Goal: Task Accomplishment & Management: Manage account settings

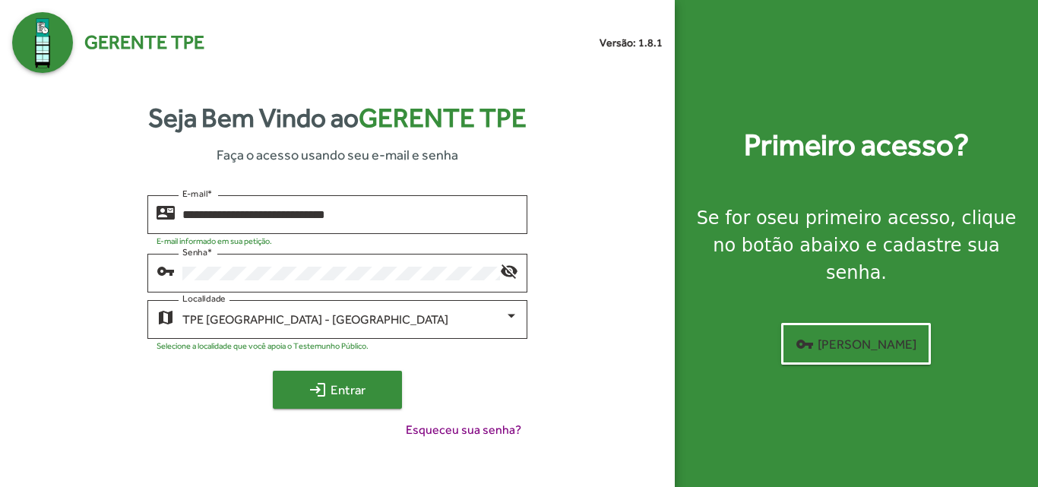
click at [341, 380] on span "login Entrar" at bounding box center [338, 389] width 102 height 27
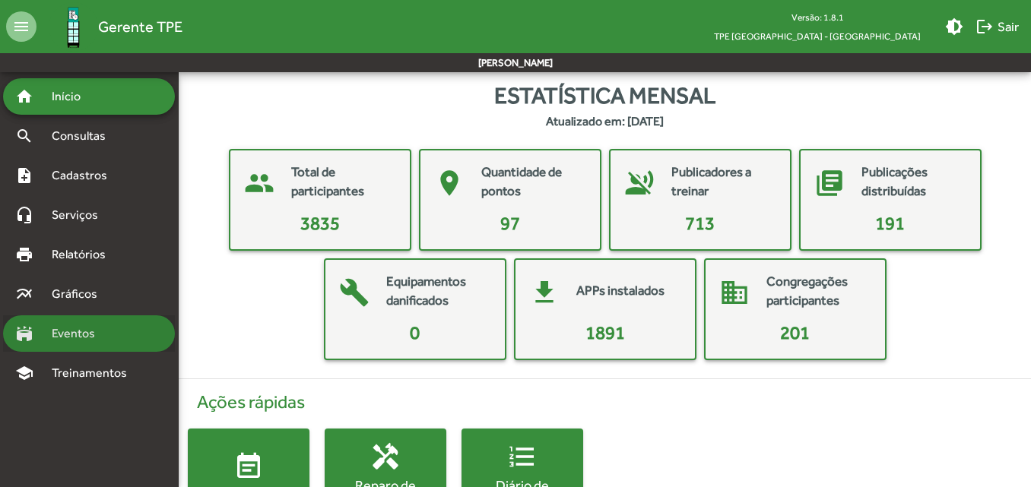
click at [90, 341] on span "Eventos" at bounding box center [79, 334] width 73 height 18
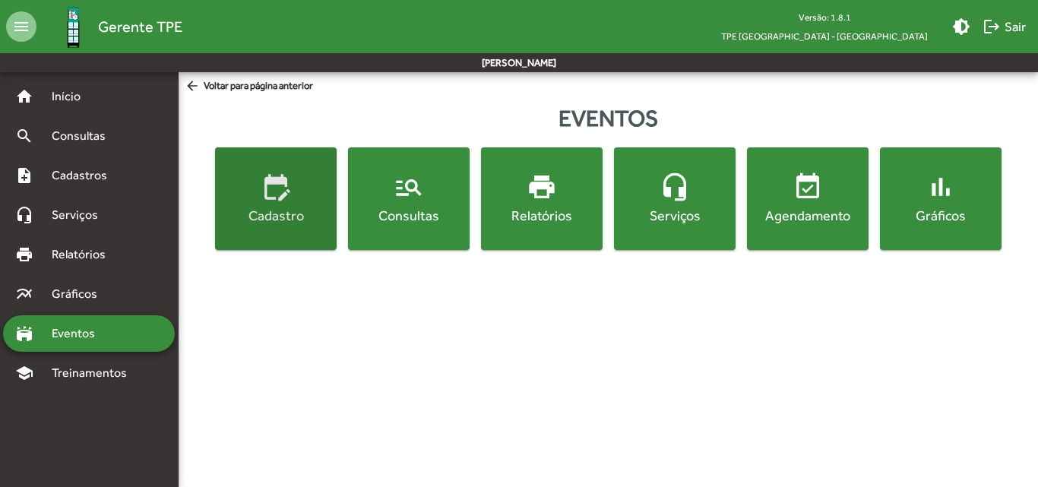
click at [305, 234] on button "edit_calendar Cadastro" at bounding box center [276, 198] width 122 height 103
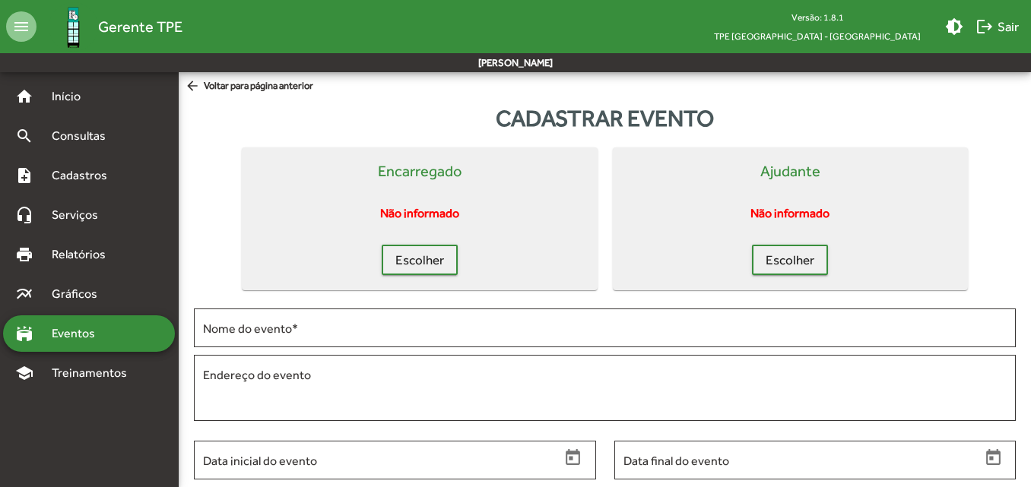
click at [119, 336] on div "stadium Eventos" at bounding box center [89, 333] width 172 height 36
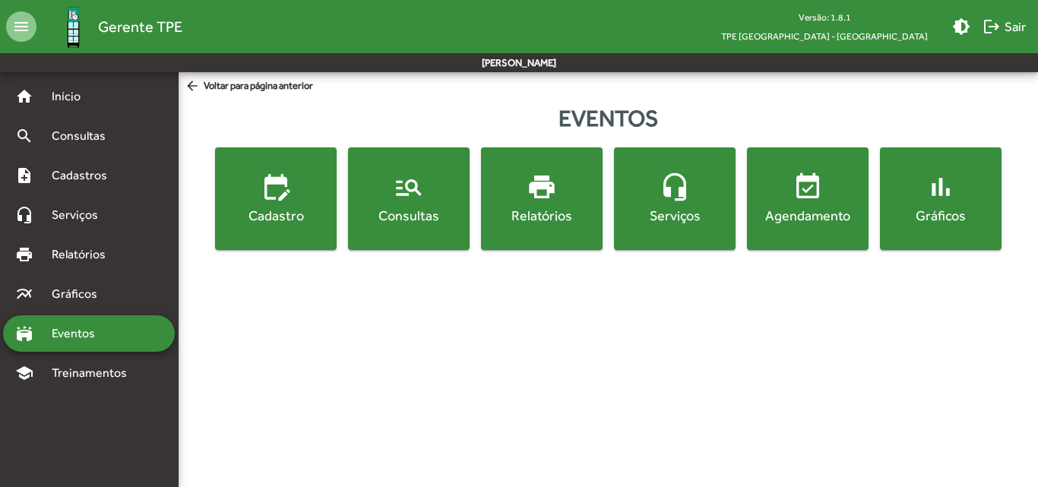
click at [452, 246] on button "manage_search Consultas" at bounding box center [409, 198] width 122 height 103
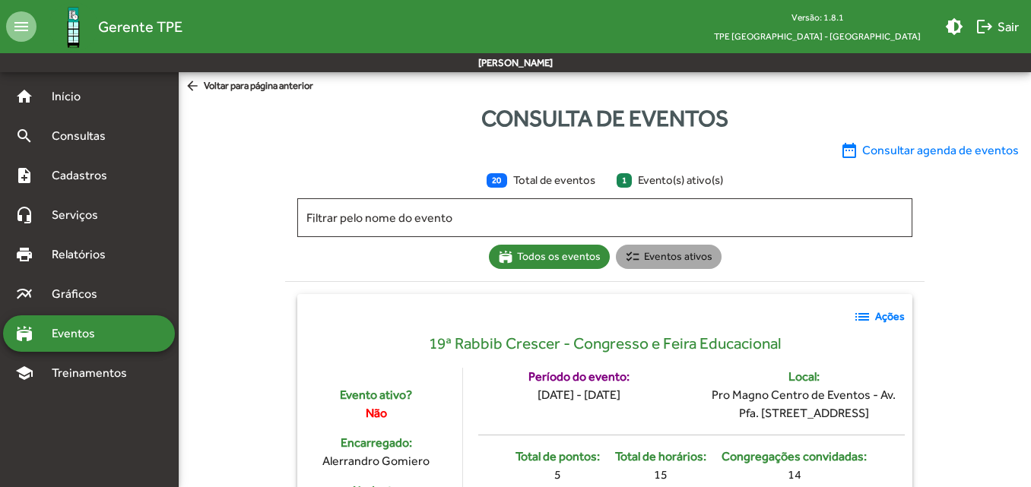
click at [675, 258] on mat-chip "checklist Eventos ativos" at bounding box center [669, 257] width 106 height 24
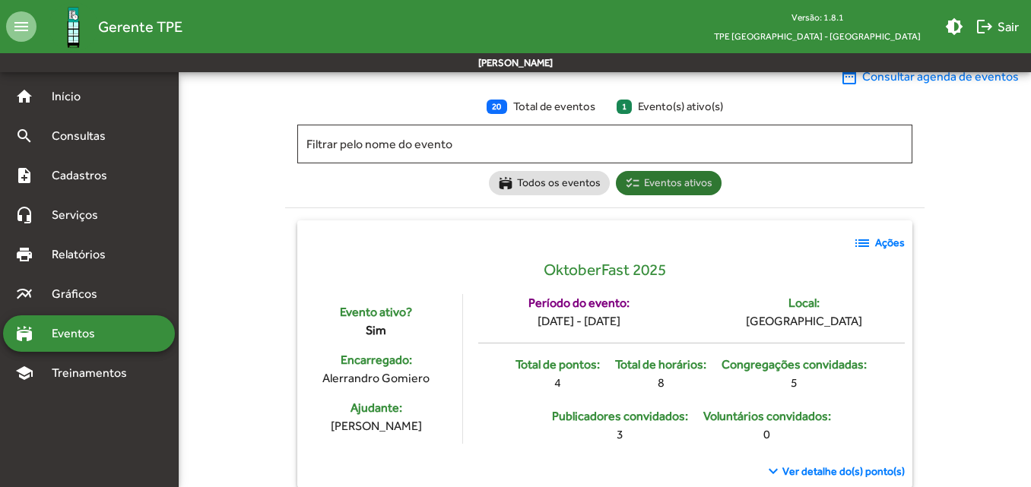
scroll to position [99, 0]
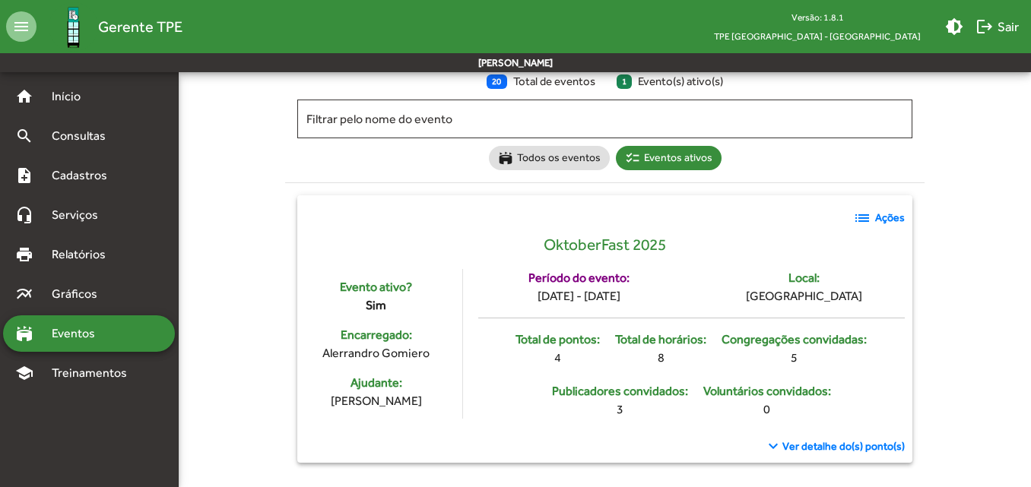
click at [860, 216] on mat-icon "list" at bounding box center [862, 218] width 18 height 18
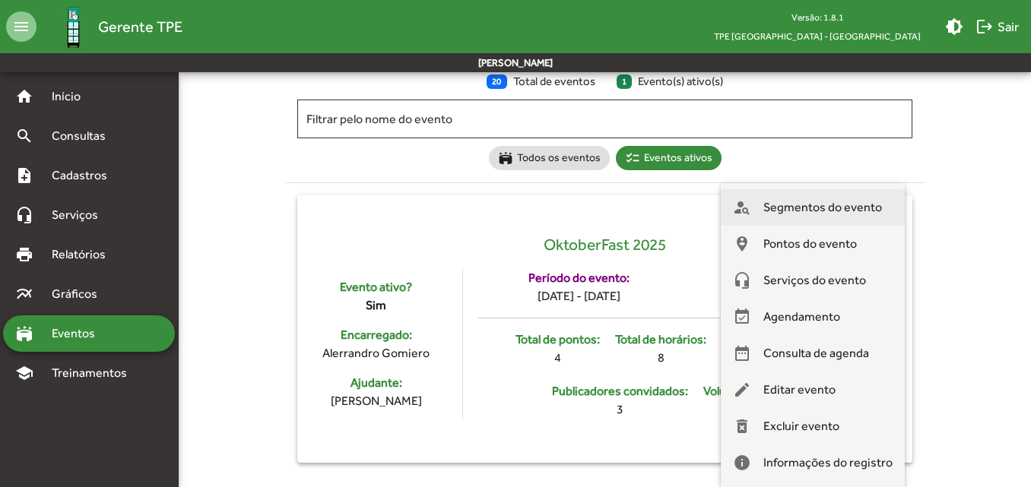
click at [807, 211] on span "Segmentos do evento" at bounding box center [822, 207] width 119 height 36
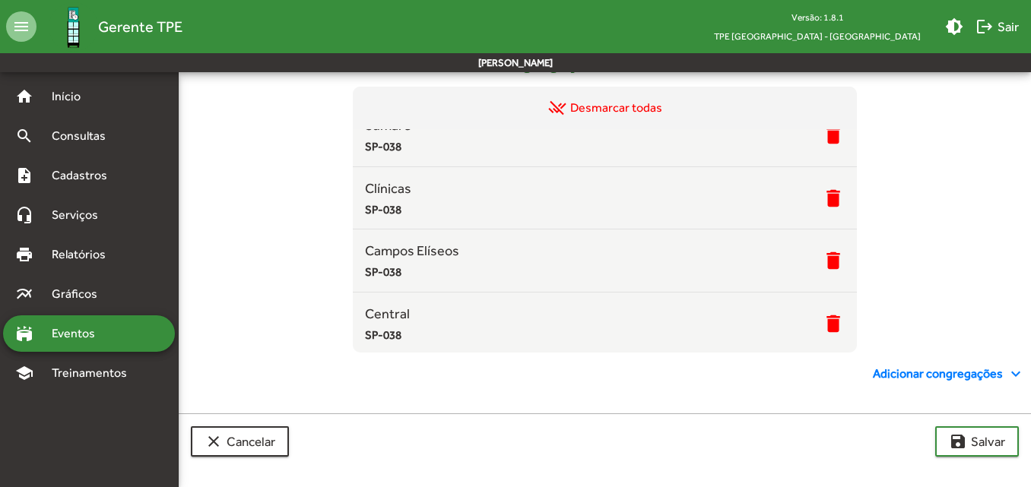
scroll to position [89, 0]
click at [899, 368] on span "Adicionar congregações expand_more" at bounding box center [949, 374] width 152 height 18
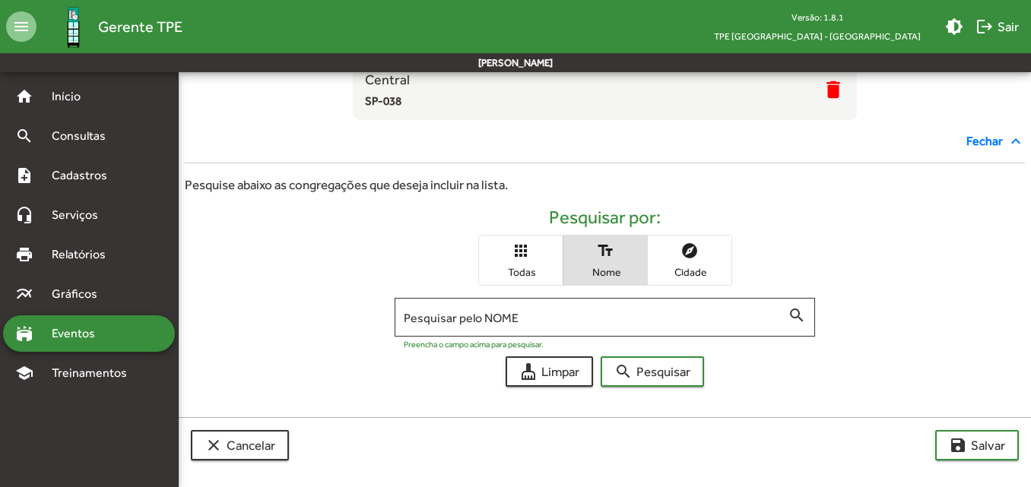
scroll to position [380, 0]
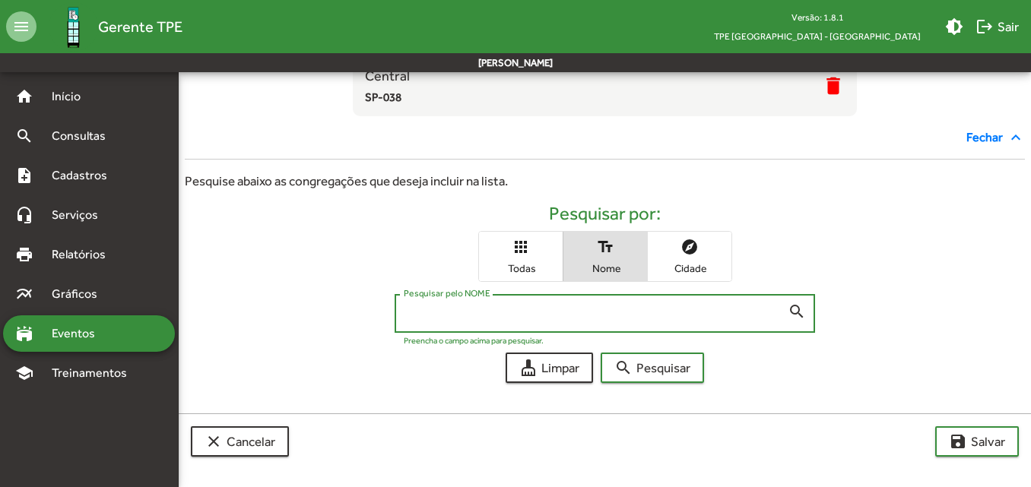
click at [480, 310] on input "Pesquisar pelo NOME" at bounding box center [596, 314] width 384 height 14
click at [601, 353] on button "search Pesquisar" at bounding box center [652, 368] width 103 height 30
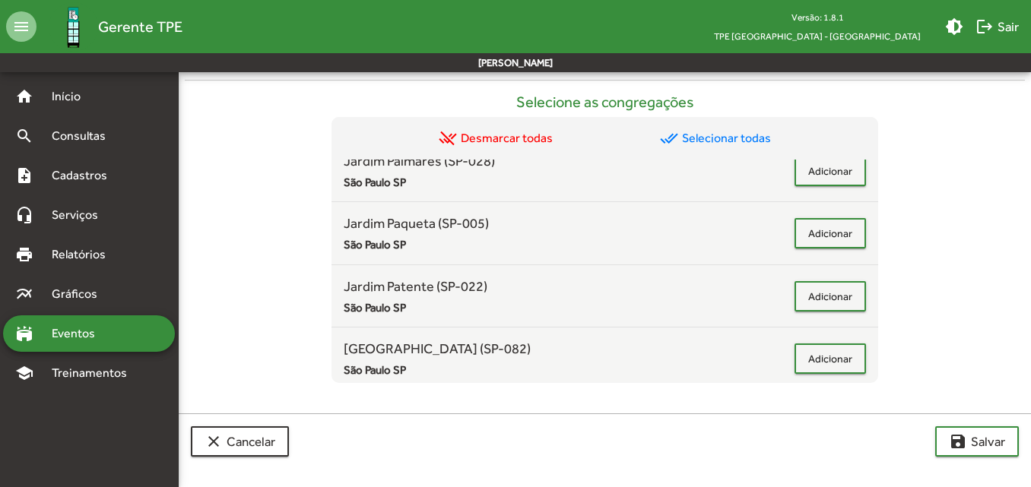
scroll to position [608, 0]
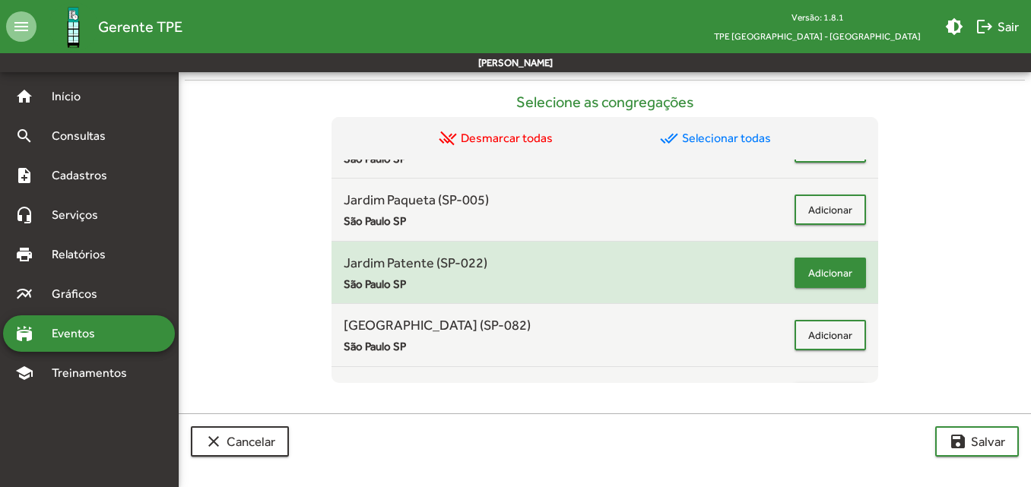
click at [832, 275] on span "Adicionar" at bounding box center [830, 272] width 44 height 27
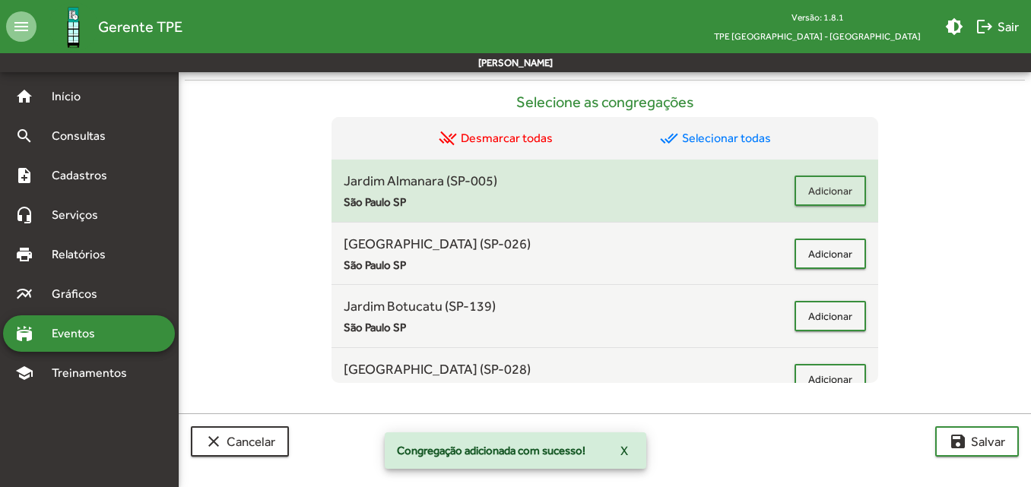
scroll to position [468, 0]
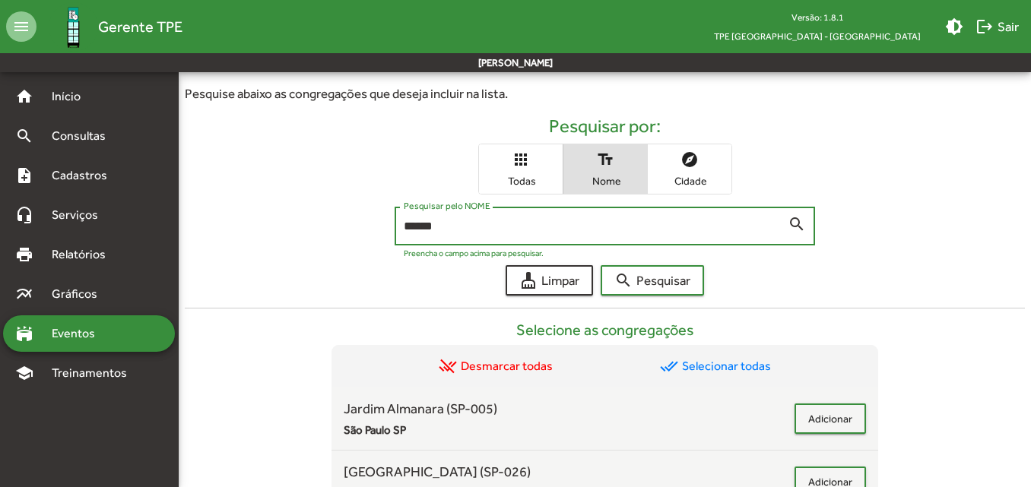
click at [566, 223] on input "******" at bounding box center [596, 227] width 384 height 14
type input "*"
click at [601, 265] on button "search Pesquisar" at bounding box center [652, 280] width 103 height 30
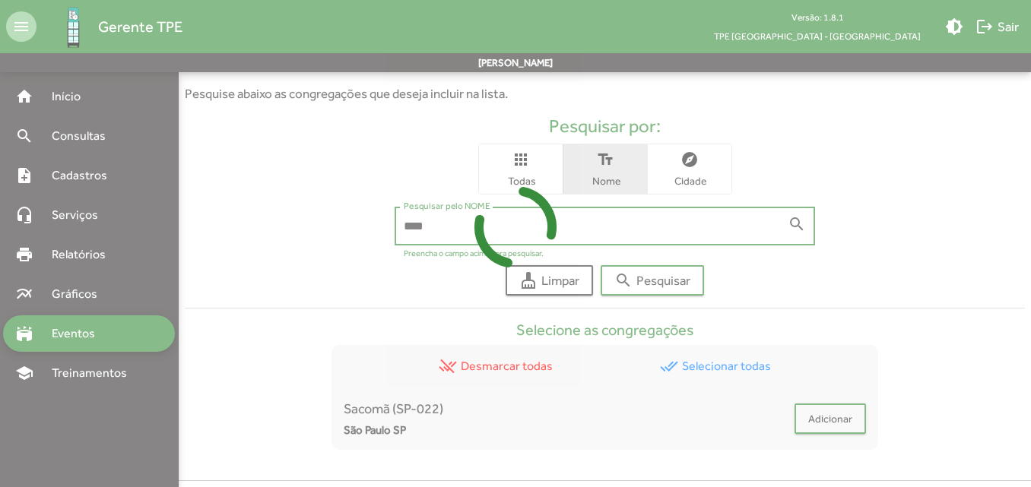
scroll to position [534, 0]
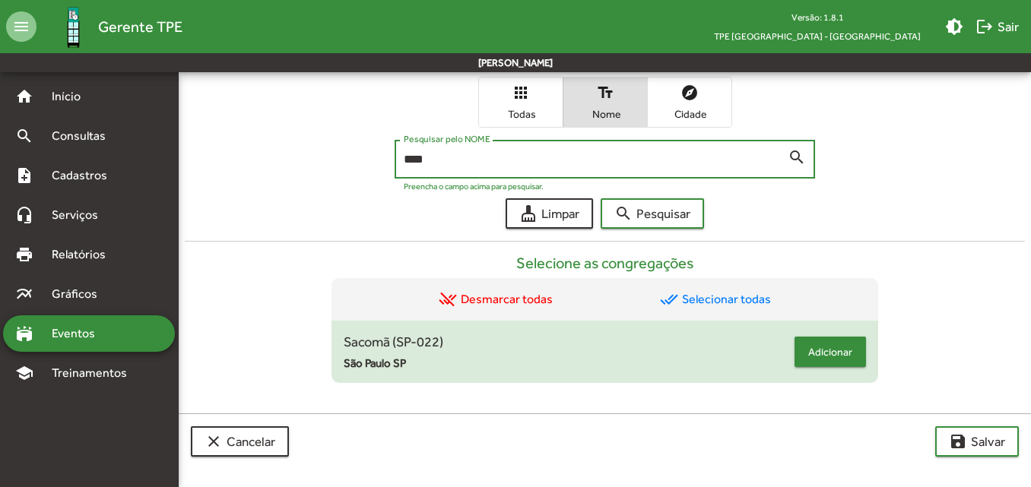
click at [813, 346] on span "Adicionar" at bounding box center [830, 351] width 44 height 27
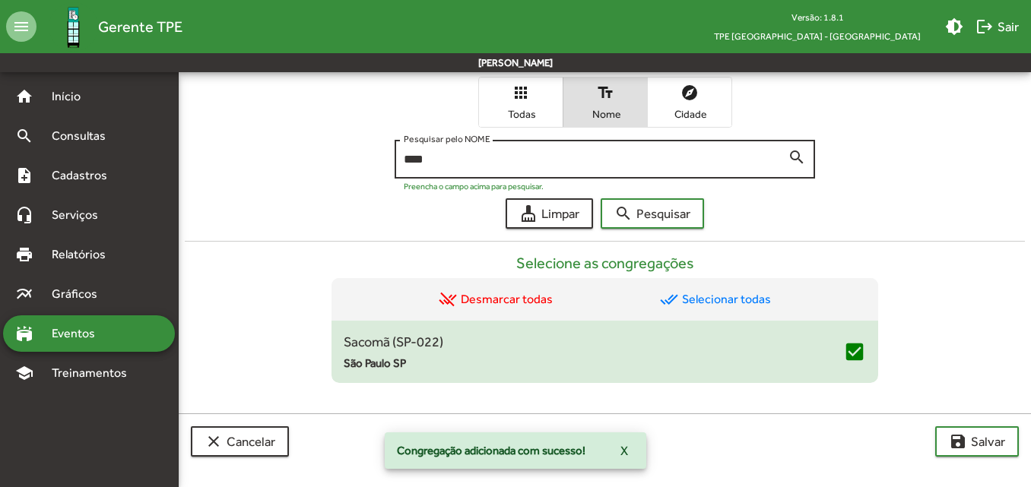
click at [473, 157] on input "****" at bounding box center [596, 160] width 384 height 14
type input "*"
type input "****"
click at [601, 198] on button "search Pesquisar" at bounding box center [652, 213] width 103 height 30
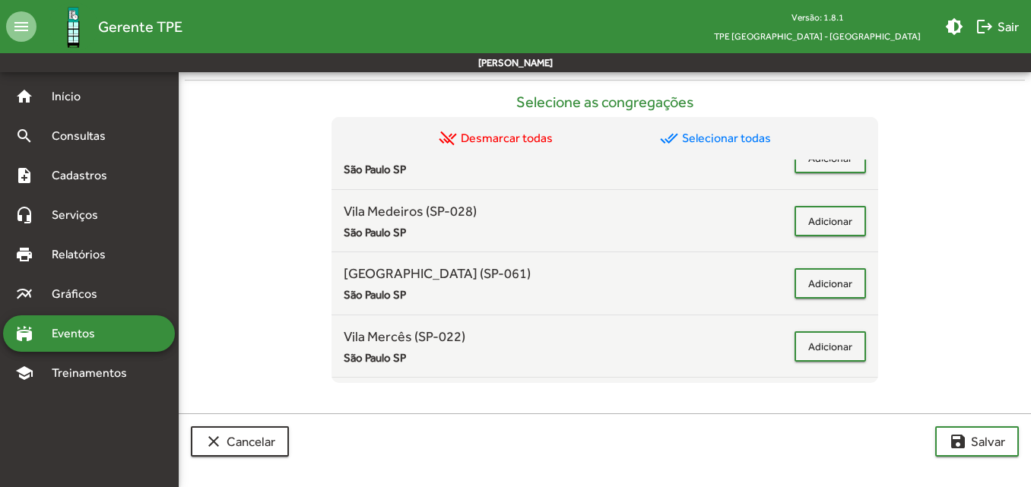
scroll to position [1363, 0]
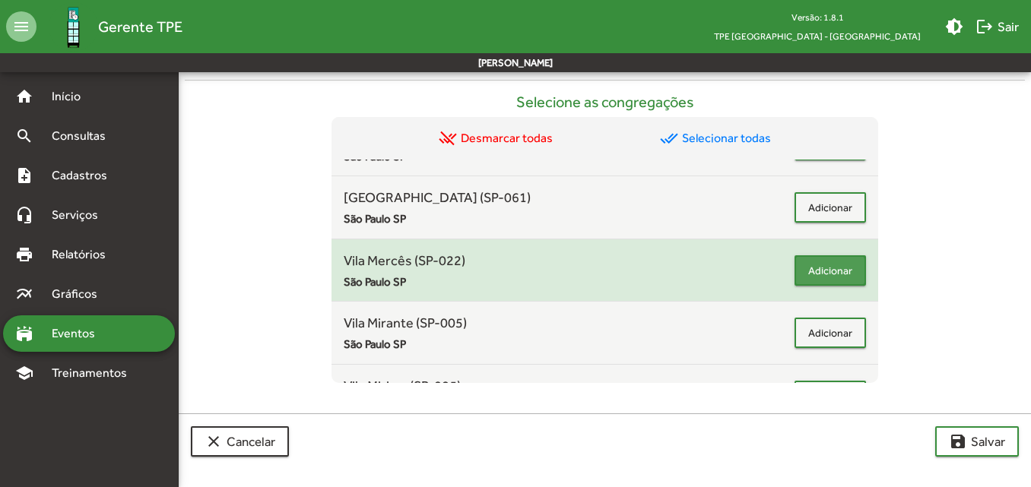
click at [817, 271] on span "Adicionar" at bounding box center [830, 270] width 44 height 27
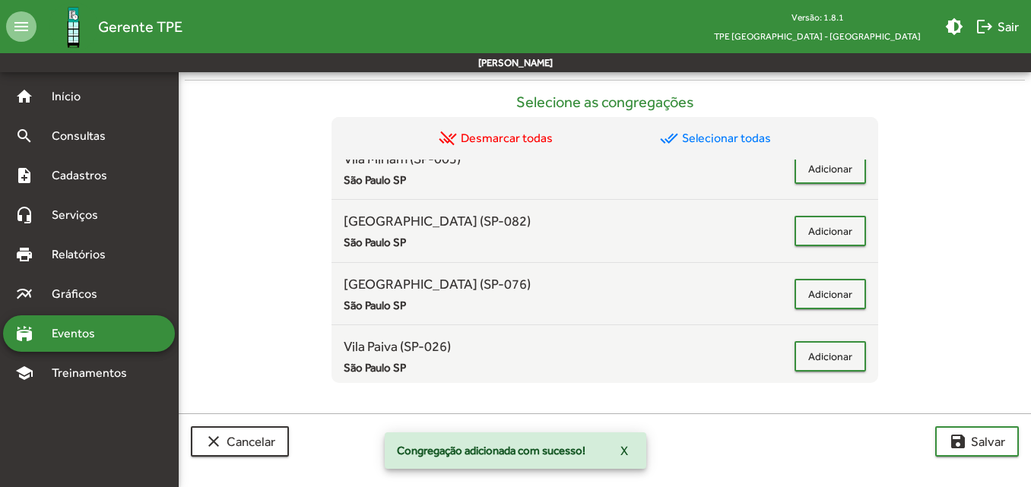
scroll to position [1591, 0]
click at [994, 439] on span "save [PERSON_NAME]" at bounding box center [977, 441] width 56 height 27
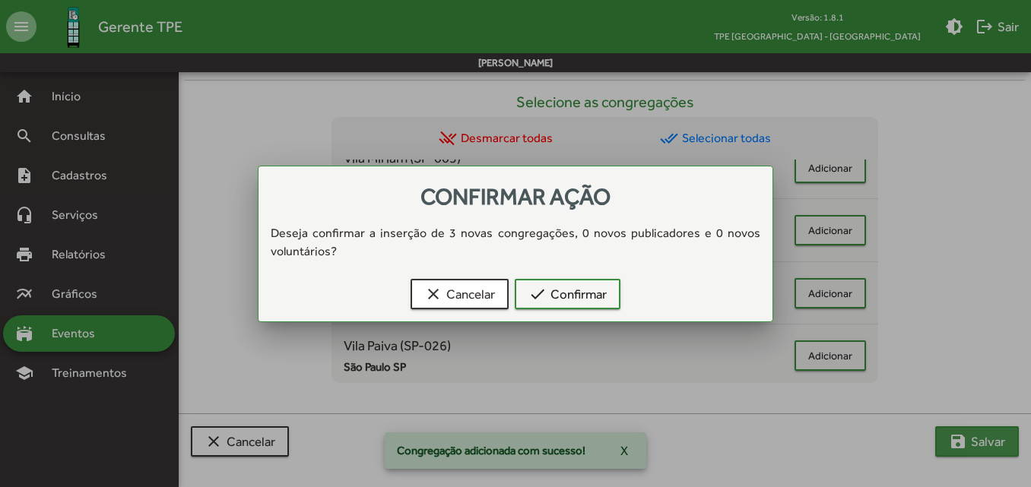
scroll to position [0, 0]
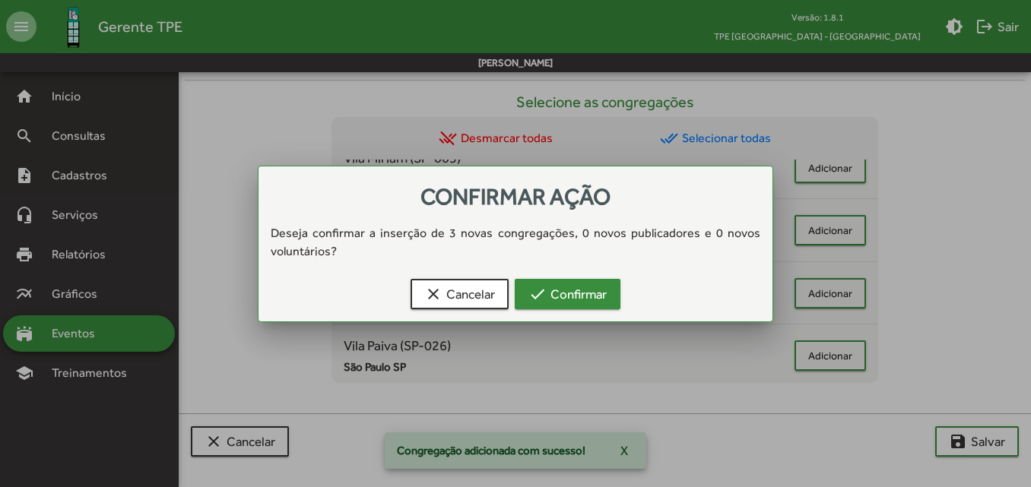
click at [573, 290] on span "check Confirmar" at bounding box center [567, 294] width 78 height 27
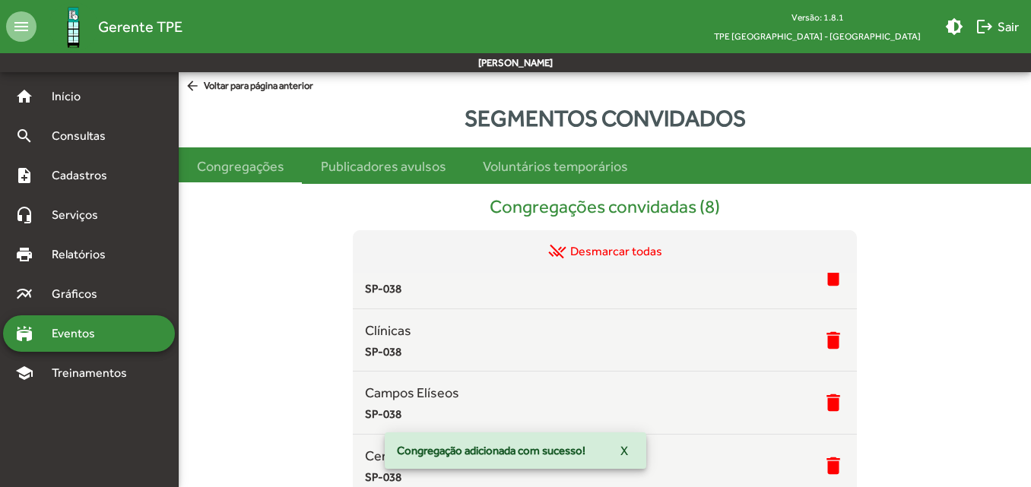
scroll to position [696, 0]
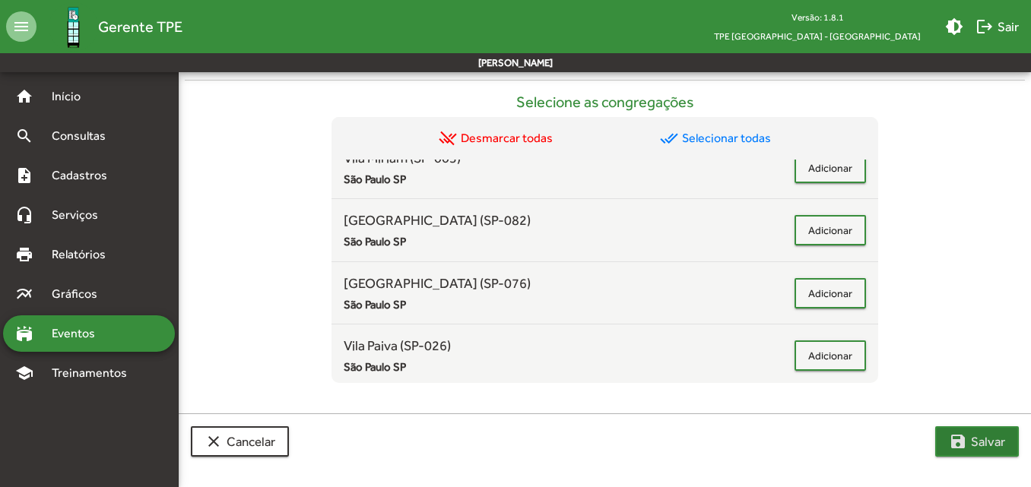
click at [984, 443] on span "save [PERSON_NAME]" at bounding box center [977, 441] width 56 height 27
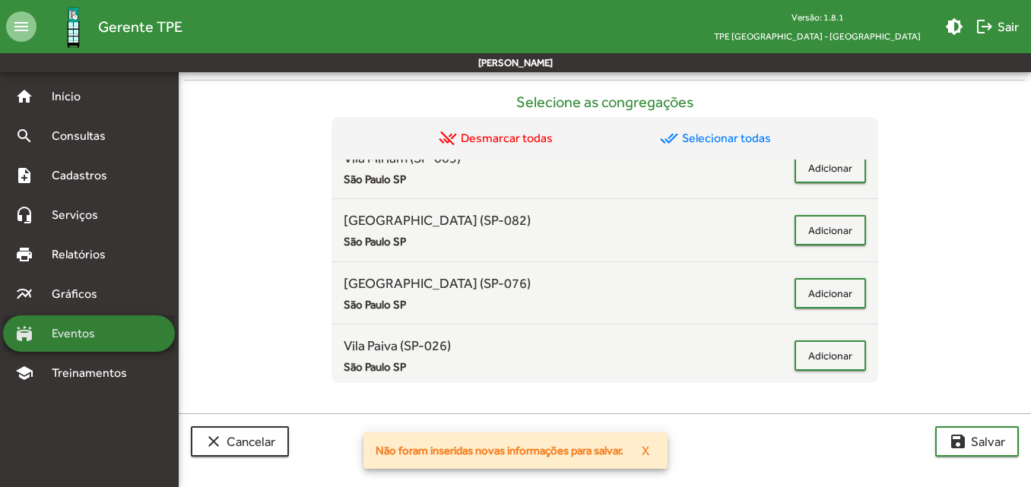
click at [71, 335] on span "Eventos" at bounding box center [79, 334] width 73 height 18
